Goal: Information Seeking & Learning: Learn about a topic

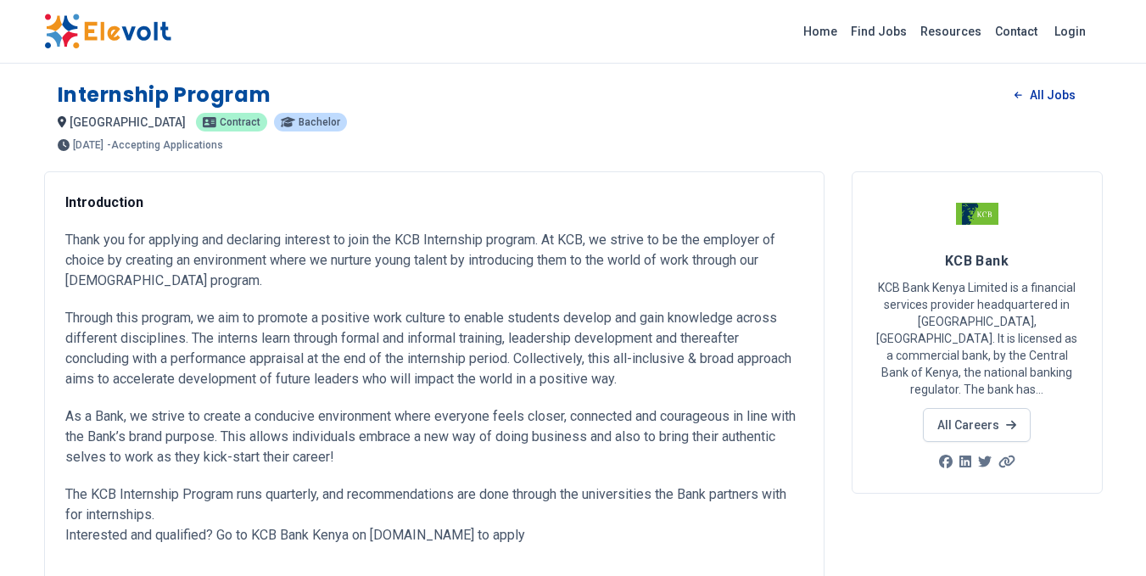
click at [1045, 98] on link "All Jobs" at bounding box center [1044, 94] width 87 height 25
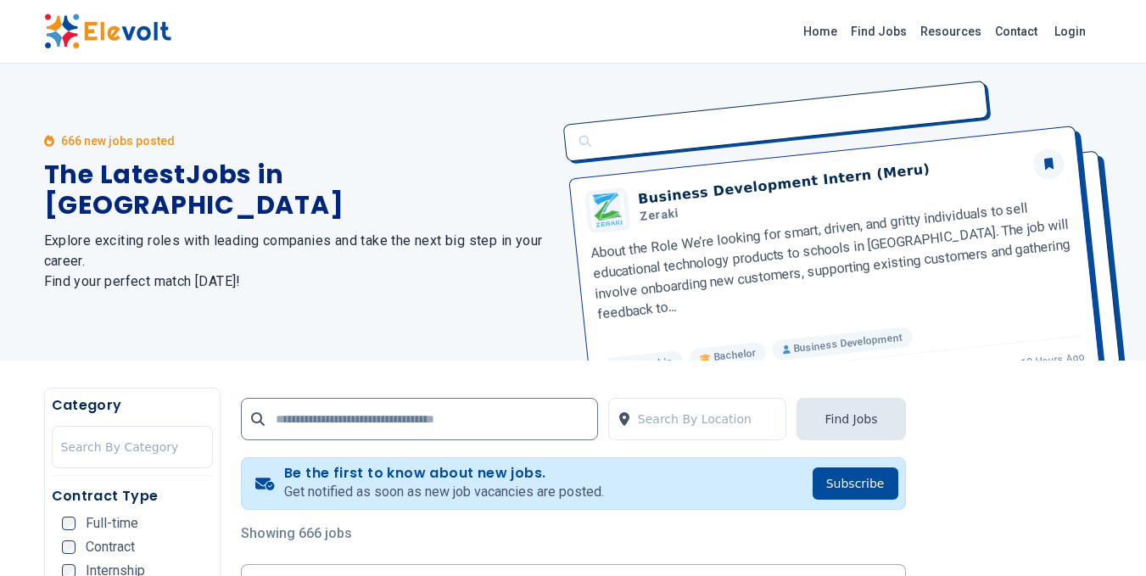
scroll to position [136, 0]
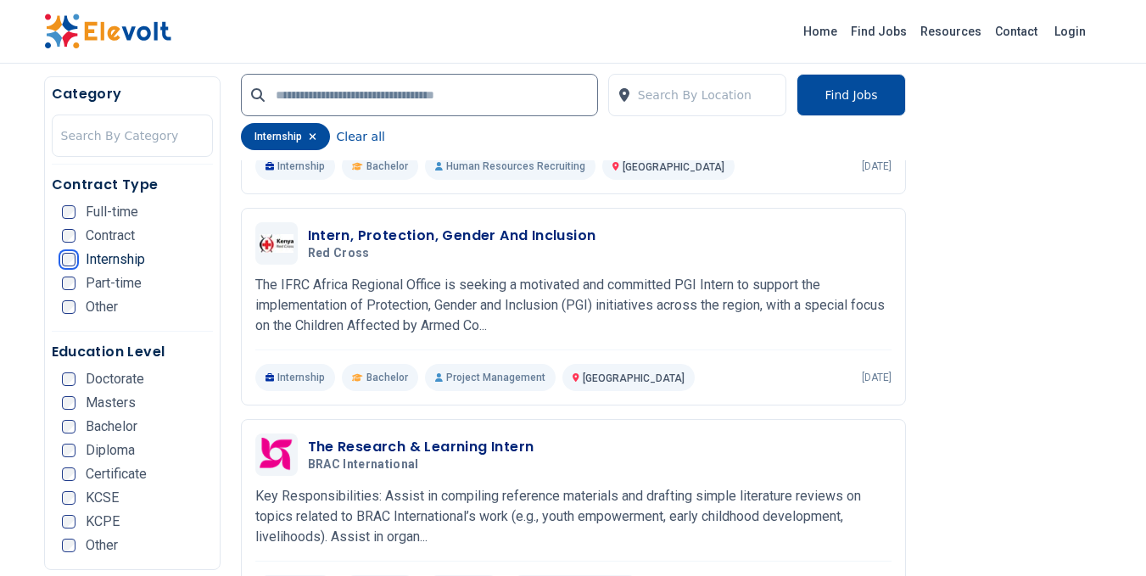
scroll to position [2783, 0]
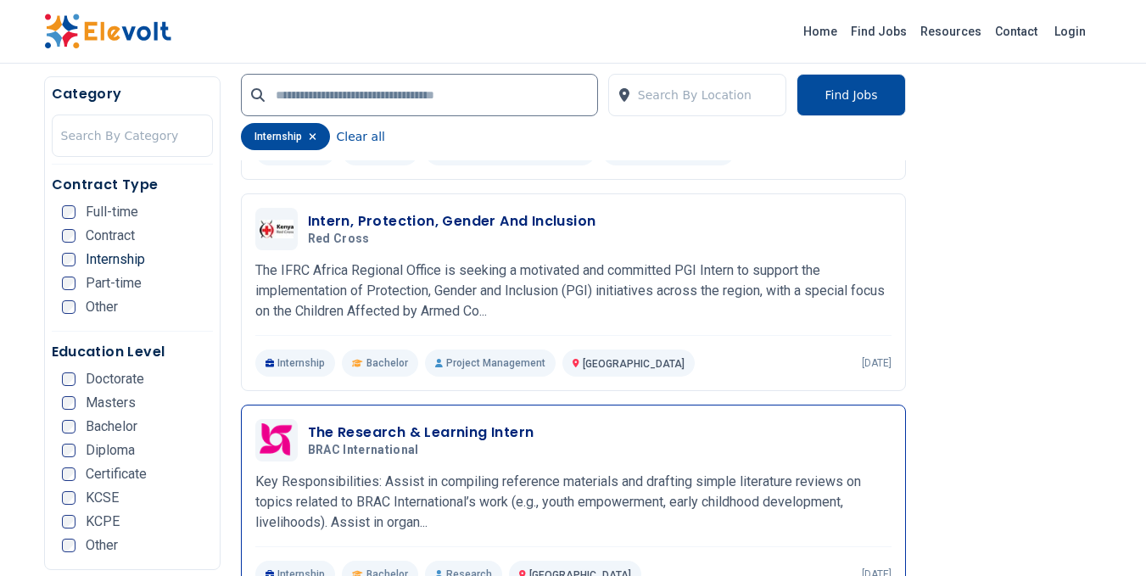
click at [398, 423] on h3 "The Research & Learning Intern" at bounding box center [421, 433] width 227 height 20
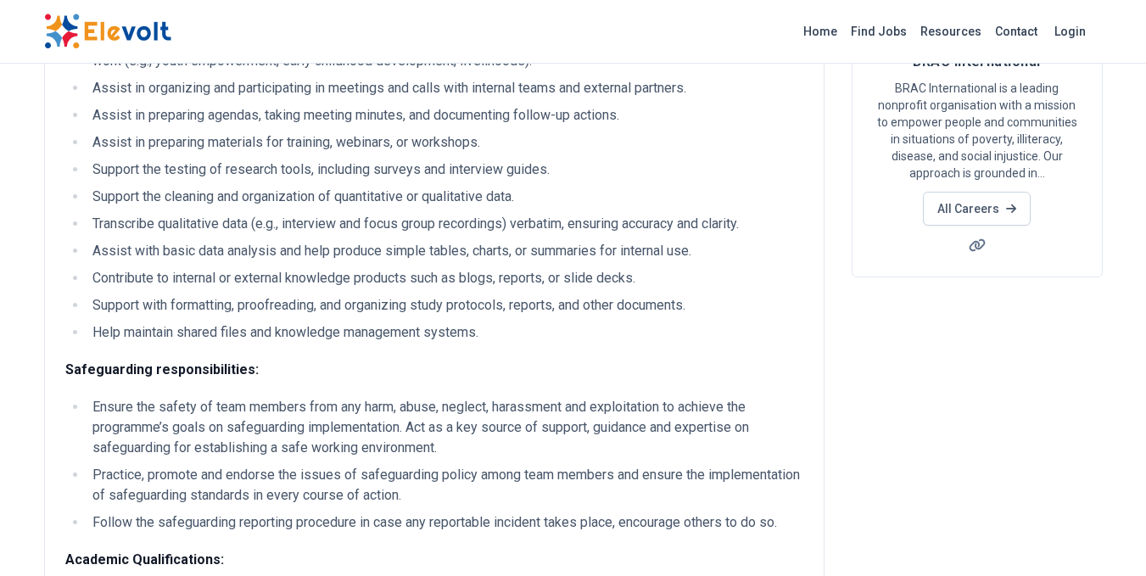
scroll to position [204, 0]
